Goal: Entertainment & Leisure: Consume media (video, audio)

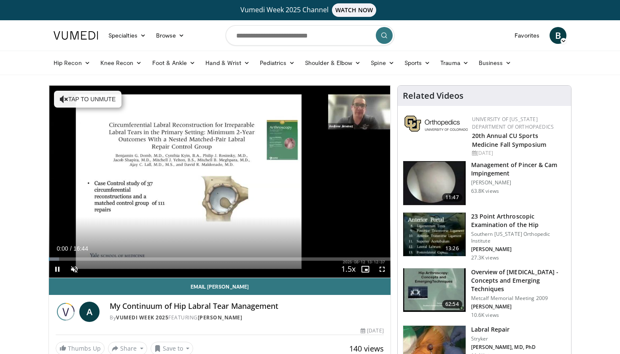
click at [59, 269] on span "Video Player" at bounding box center [57, 269] width 17 height 17
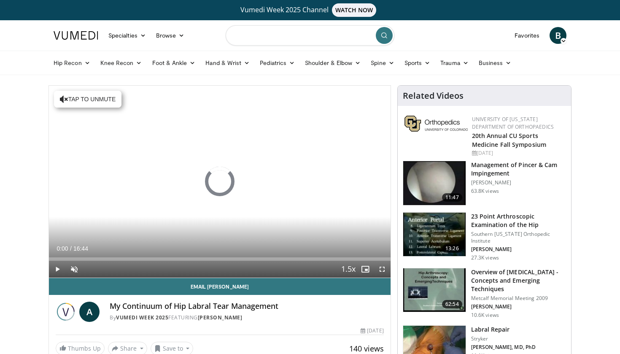
click at [260, 34] on input "Search topics, interventions" at bounding box center [310, 35] width 169 height 20
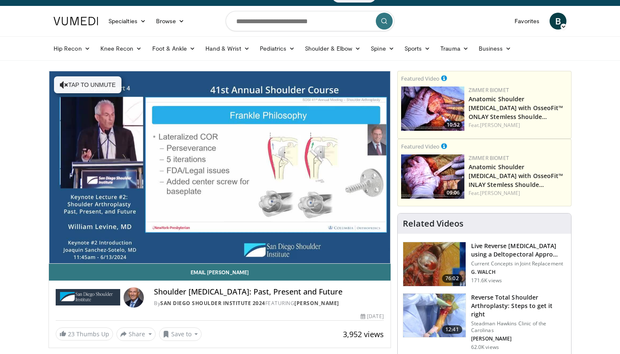
scroll to position [16, 0]
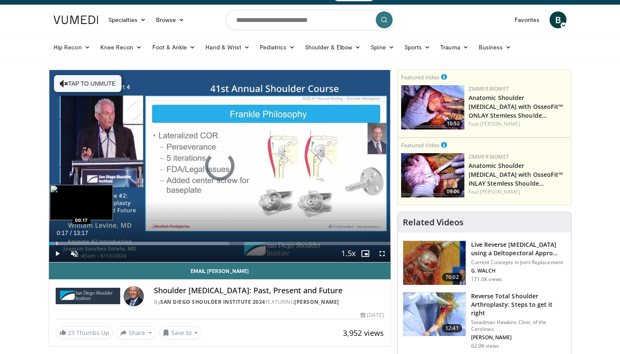
click at [57, 245] on div "Progress Bar" at bounding box center [57, 243] width 1 height 3
click at [68, 245] on div "Progress Bar" at bounding box center [68, 243] width 1 height 3
click at [78, 244] on div "Progress Bar" at bounding box center [78, 243] width 1 height 3
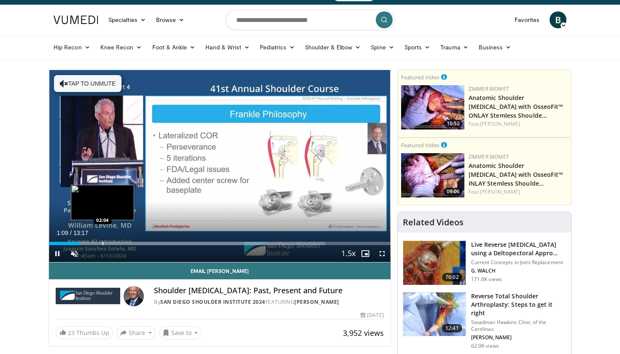
click at [102, 242] on div "Progress Bar" at bounding box center [102, 243] width 1 height 3
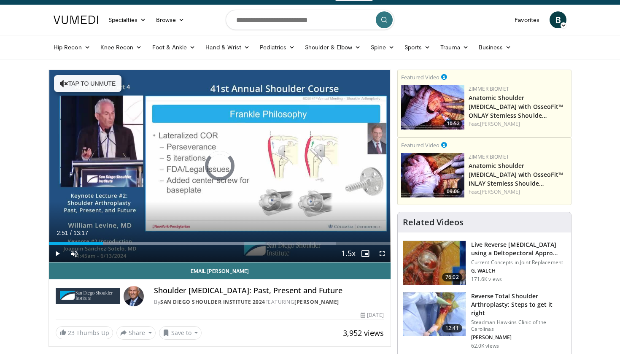
click at [122, 242] on div "Progress Bar" at bounding box center [122, 243] width 1 height 3
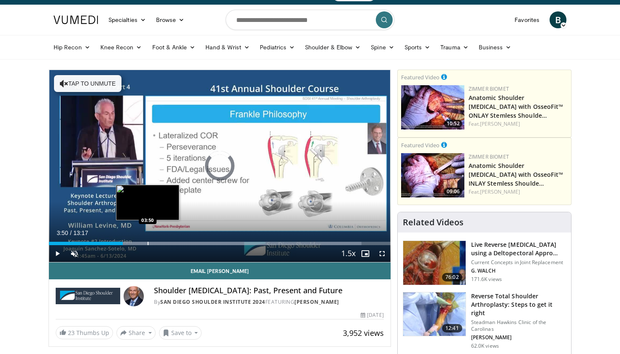
click at [148, 239] on div "Loaded : 91.57% 02:52 03:50" at bounding box center [220, 241] width 342 height 8
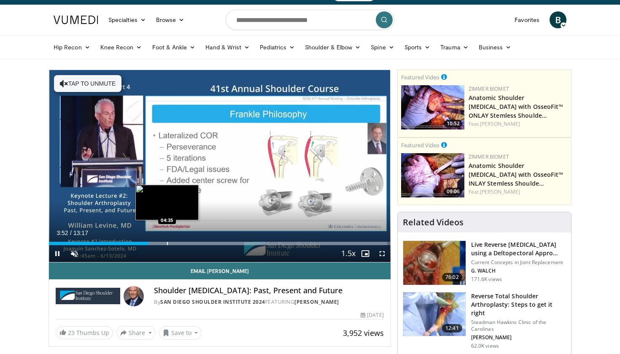
click at [167, 242] on div "Progress Bar" at bounding box center [167, 243] width 1 height 3
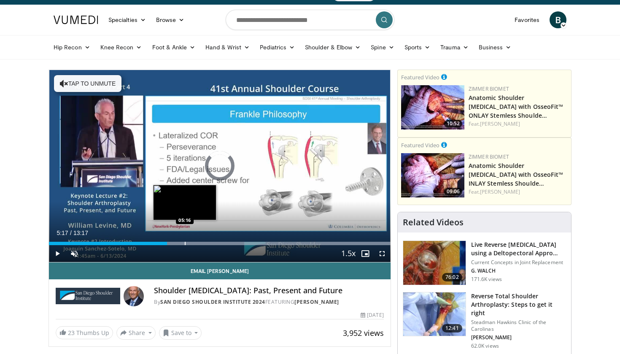
click at [185, 242] on div "Progress Bar" at bounding box center [185, 243] width 1 height 3
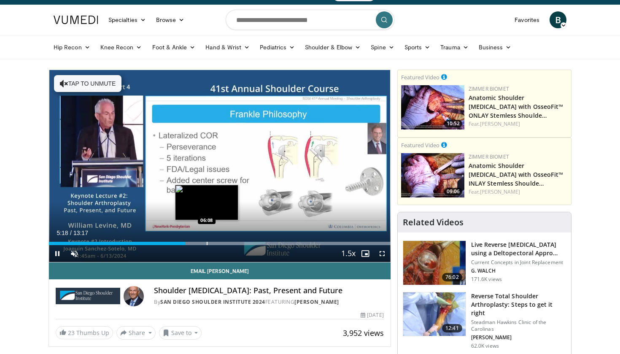
click at [207, 243] on div "Progress Bar" at bounding box center [207, 243] width 1 height 3
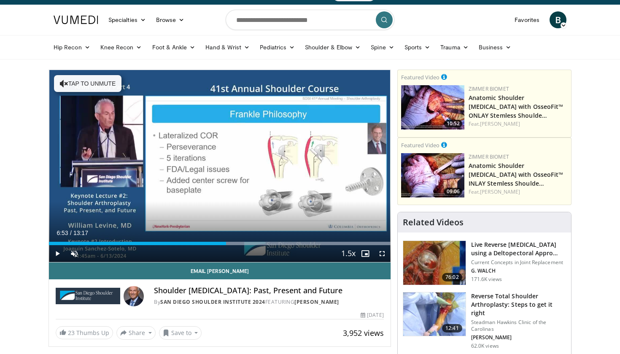
click at [226, 242] on div "Progress Bar" at bounding box center [226, 243] width 1 height 3
click at [251, 242] on div "Progress Bar" at bounding box center [250, 243] width 1 height 3
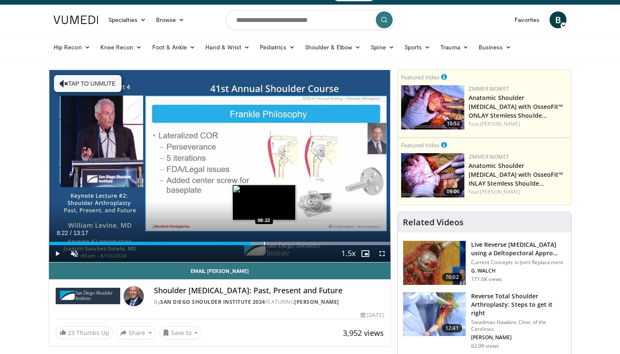
click at [264, 242] on div "Progress Bar" at bounding box center [264, 243] width 1 height 3
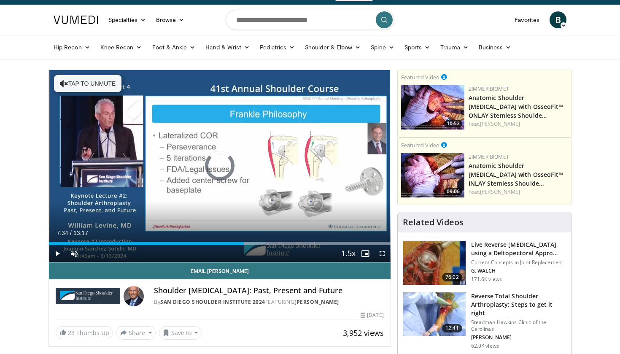
click at [244, 242] on div "Progress Bar" at bounding box center [244, 243] width 1 height 3
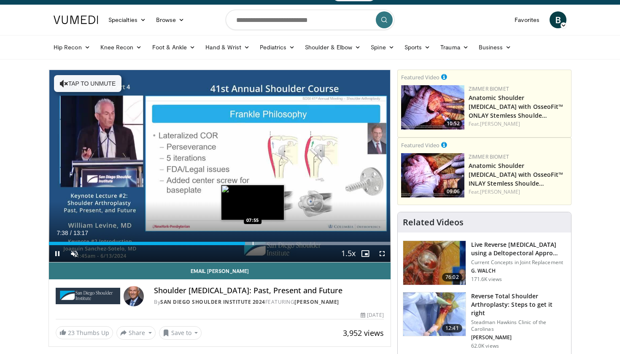
click at [253, 243] on div "Progress Bar" at bounding box center [253, 243] width 1 height 3
click at [266, 242] on div "Progress Bar" at bounding box center [266, 243] width 1 height 3
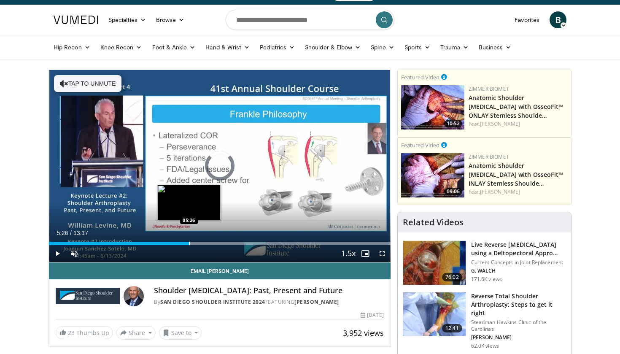
click at [189, 244] on div "Progress Bar" at bounding box center [189, 243] width 1 height 3
click at [172, 244] on div "Progress Bar" at bounding box center [172, 243] width 1 height 3
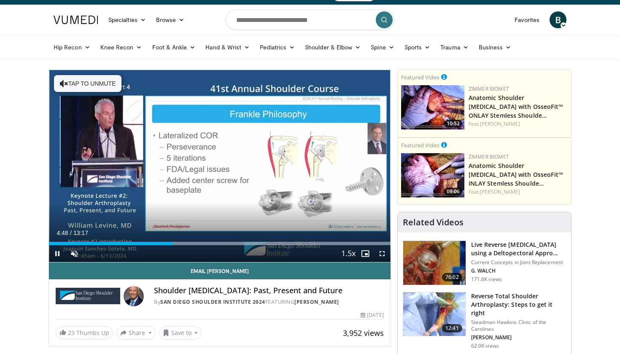
click at [187, 246] on div "Current Time 4:48 / Duration 13:17 Pause Skip Backward Skip Forward Unmute Load…" at bounding box center [220, 253] width 342 height 17
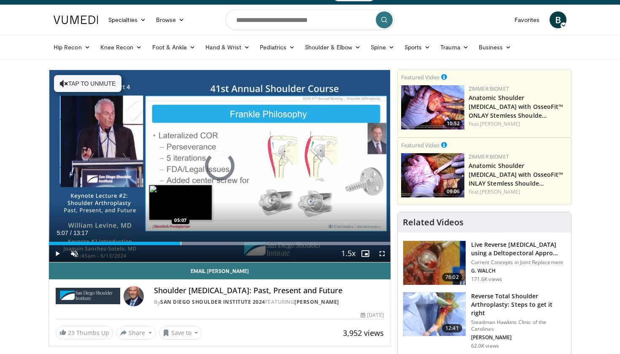
click at [180, 244] on div "Progress Bar" at bounding box center [180, 243] width 1 height 3
click at [191, 244] on div "Progress Bar" at bounding box center [191, 243] width 1 height 3
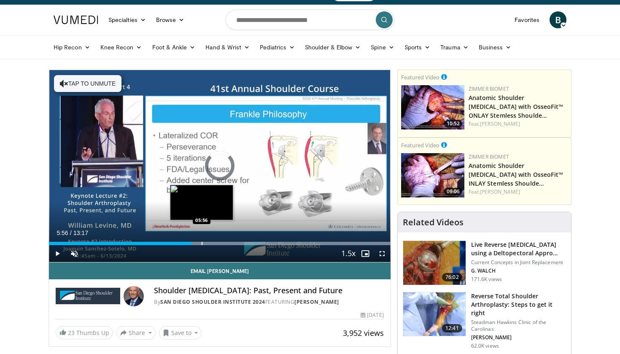
click at [202, 244] on div "Progress Bar" at bounding box center [202, 243] width 1 height 3
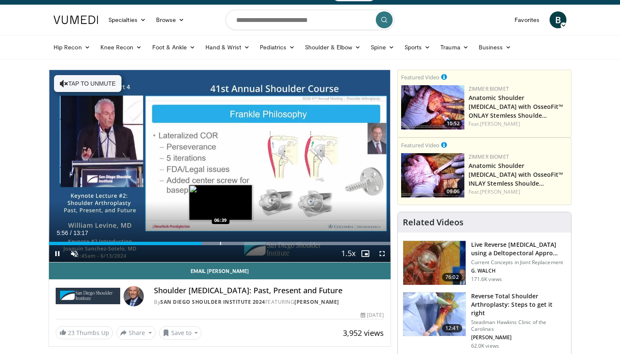
click at [221, 240] on div "Loaded : 99.94% 05:56 06:39" at bounding box center [220, 241] width 342 height 8
click at [239, 241] on div "Loaded : 99.94% 06:41 07:22" at bounding box center [220, 241] width 342 height 8
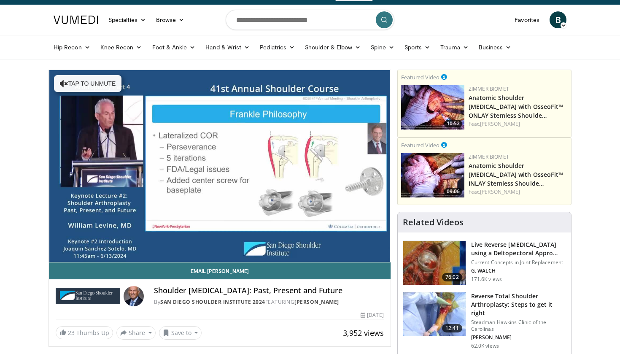
click at [254, 254] on div "Loaded : 99.94% 07:23 07:22" at bounding box center [220, 258] width 342 height 8
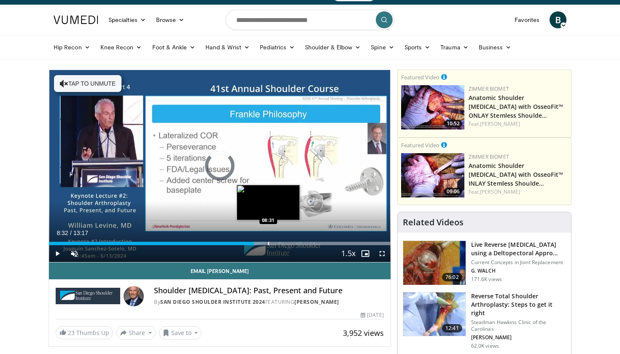
click at [269, 241] on div "Loaded : 99.94% 07:58 08:31" at bounding box center [220, 241] width 342 height 8
click at [277, 243] on div "Progress Bar" at bounding box center [276, 243] width 1 height 3
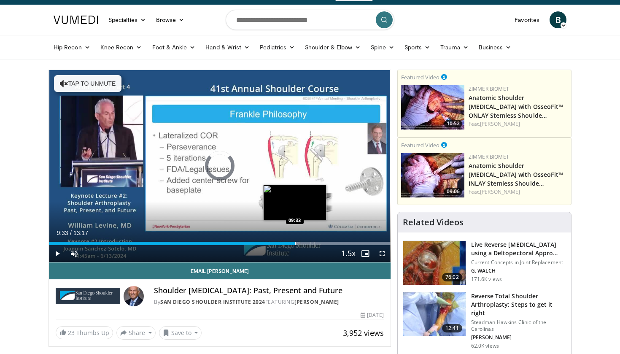
click at [295, 242] on div "Progress Bar" at bounding box center [295, 243] width 1 height 3
click at [307, 240] on div "Loaded : 99.94% 09:34 10:03" at bounding box center [220, 241] width 342 height 8
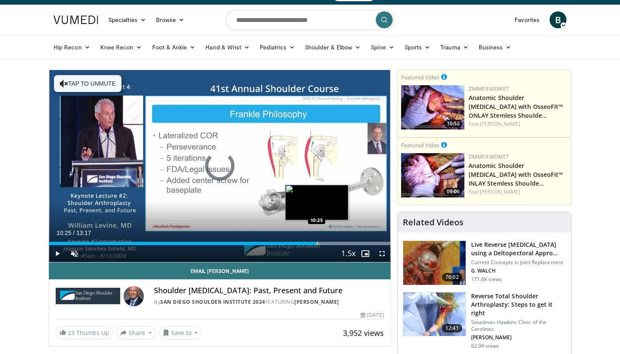
click at [317, 239] on div "Loaded : 99.94% 10:25 10:25" at bounding box center [220, 241] width 342 height 8
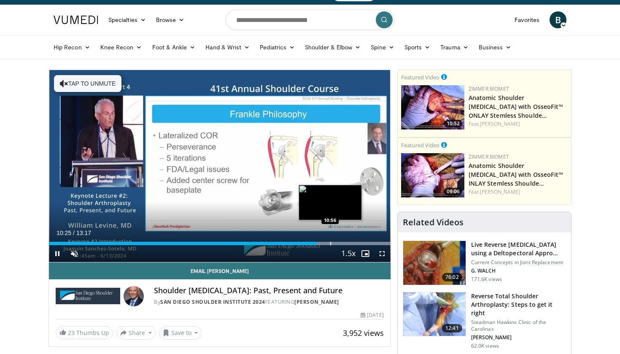
click at [330, 240] on div "Loaded : 99.94% 10:25 10:56" at bounding box center [220, 241] width 342 height 8
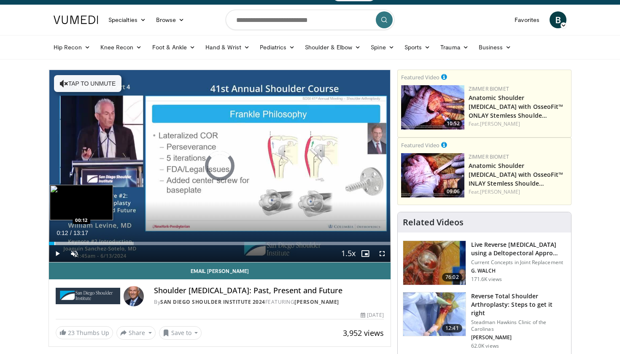
click at [54, 242] on div "Progress Bar" at bounding box center [54, 243] width 1 height 3
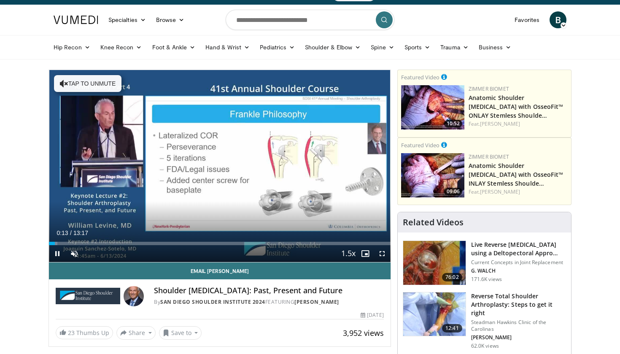
click at [57, 258] on span "Video Player" at bounding box center [57, 253] width 17 height 17
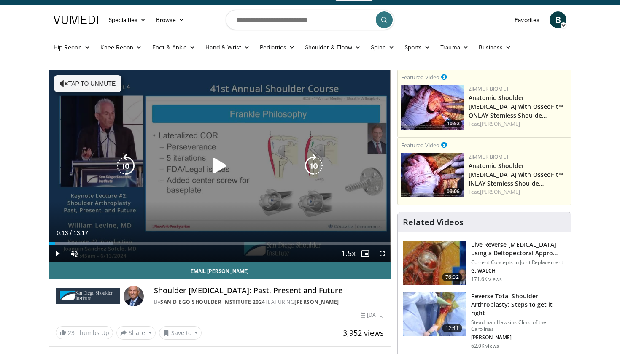
scroll to position [15, 0]
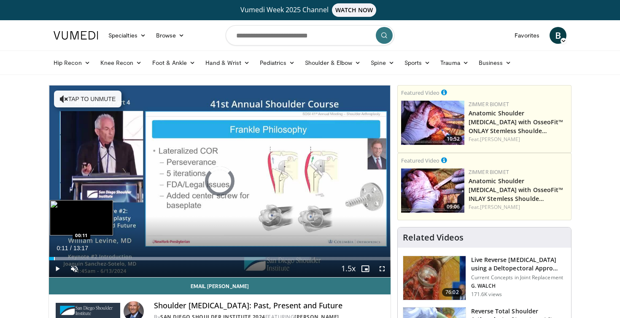
click at [54, 260] on div "Progress Bar" at bounding box center [54, 258] width 1 height 3
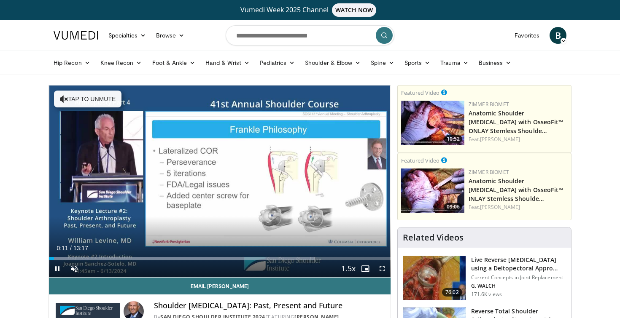
click at [57, 270] on span "Video Player" at bounding box center [57, 269] width 17 height 17
